Goal: Information Seeking & Learning: Learn about a topic

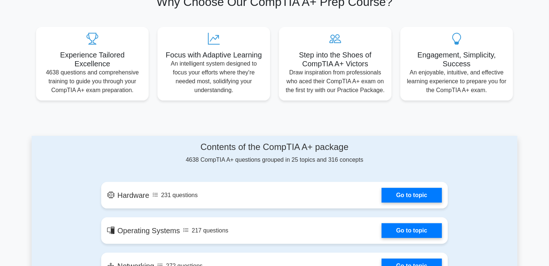
scroll to position [82, 0]
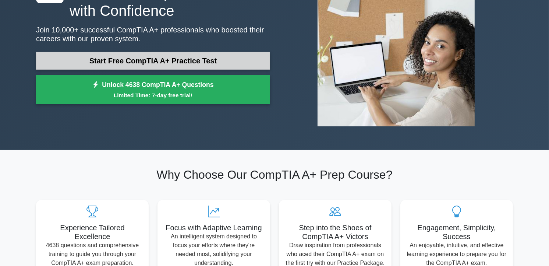
click at [145, 60] on link "Start Free CompTIA A+ Practice Test" at bounding box center [153, 61] width 234 height 18
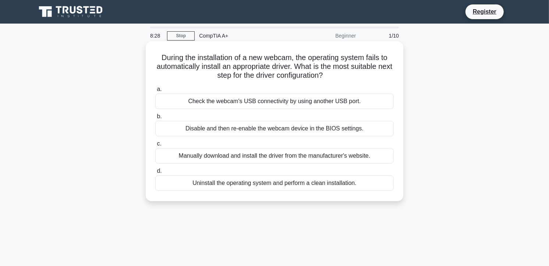
click at [246, 156] on div "Manually download and install the driver from the manufacturer's website." at bounding box center [274, 155] width 239 height 15
click at [155, 146] on input "c. Manually download and install the driver from the manufacturer's website." at bounding box center [155, 143] width 0 height 5
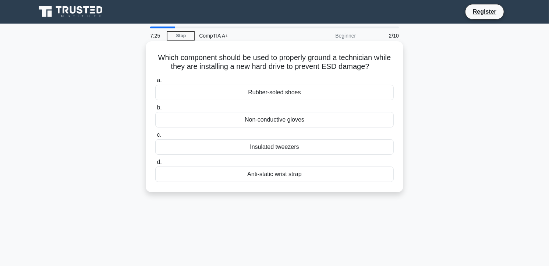
click at [285, 175] on div "Anti-static wrist strap" at bounding box center [274, 173] width 239 height 15
click at [155, 165] on input "d. Anti-static wrist strap" at bounding box center [155, 162] width 0 height 5
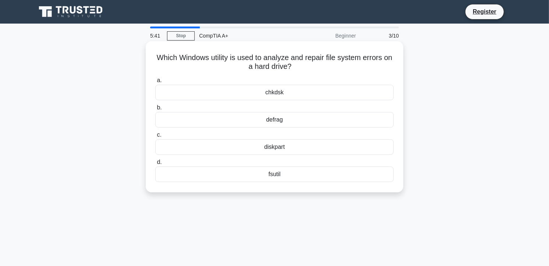
click at [280, 91] on div "chkdsk" at bounding box center [274, 92] width 239 height 15
click at [155, 83] on input "a. chkdsk" at bounding box center [155, 80] width 0 height 5
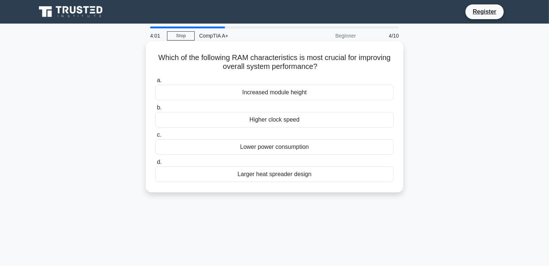
click at [318, 119] on div "Higher clock speed" at bounding box center [274, 119] width 239 height 15
click at [155, 110] on input "b. Higher clock speed" at bounding box center [155, 107] width 0 height 5
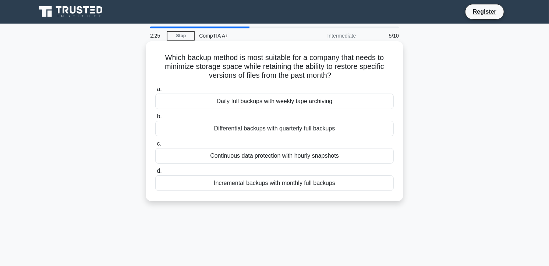
click at [308, 185] on div "Incremental backups with monthly full backups" at bounding box center [274, 182] width 239 height 15
click at [155, 173] on input "d. Incremental backups with monthly full backups" at bounding box center [155, 171] width 0 height 5
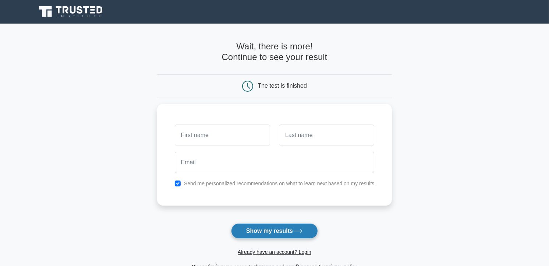
click at [278, 232] on button "Show my results" at bounding box center [274, 230] width 87 height 15
click at [293, 230] on button "Show my results" at bounding box center [274, 230] width 87 height 15
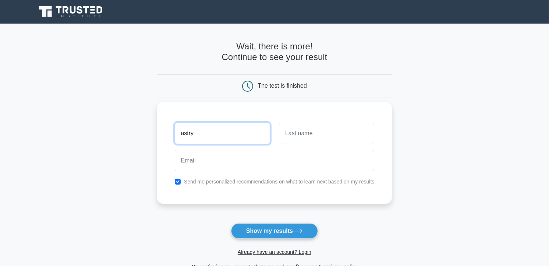
type input "astry"
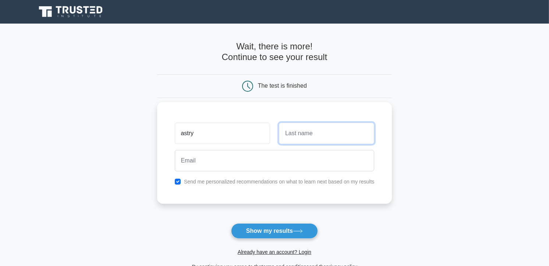
click at [308, 135] on input "text" at bounding box center [326, 133] width 95 height 21
type input "soto"
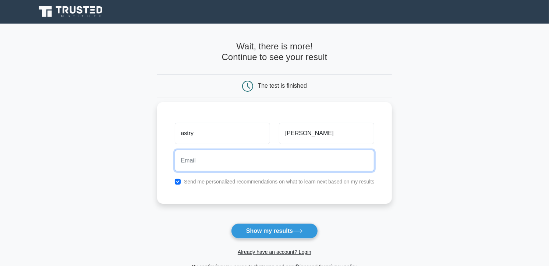
click at [289, 163] on input "email" at bounding box center [275, 160] width 200 height 21
type input "agro_astry@hotmail.com"
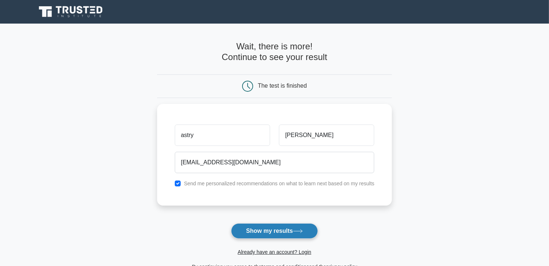
click at [288, 229] on button "Show my results" at bounding box center [274, 230] width 87 height 15
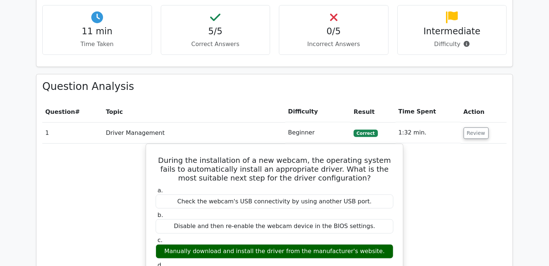
scroll to position [450, 0]
